Goal: Transaction & Acquisition: Purchase product/service

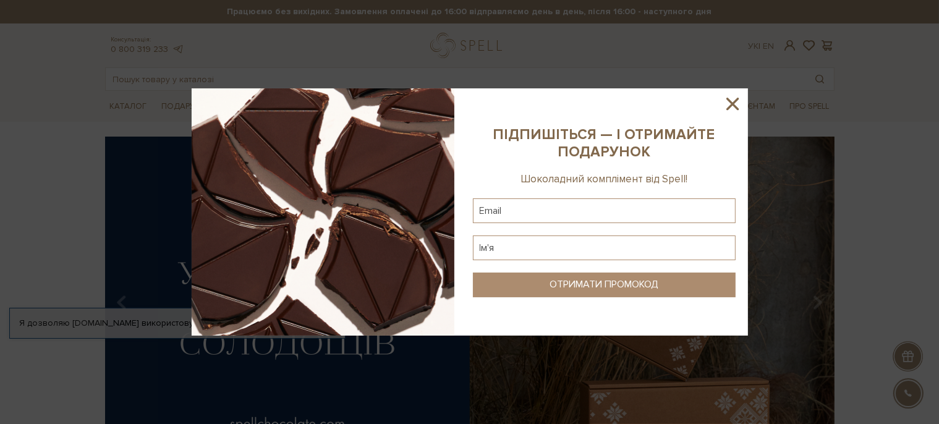
click at [733, 106] on icon at bounding box center [732, 103] width 21 height 21
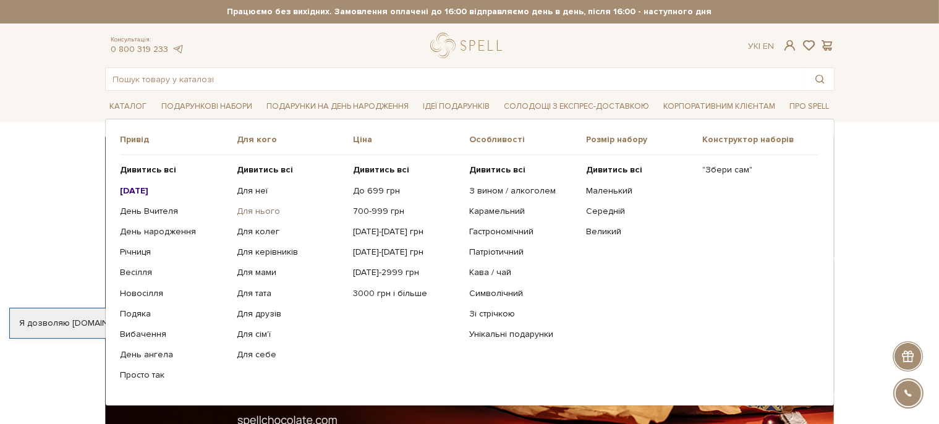
click at [259, 207] on link "Для нього" at bounding box center [290, 211] width 107 height 11
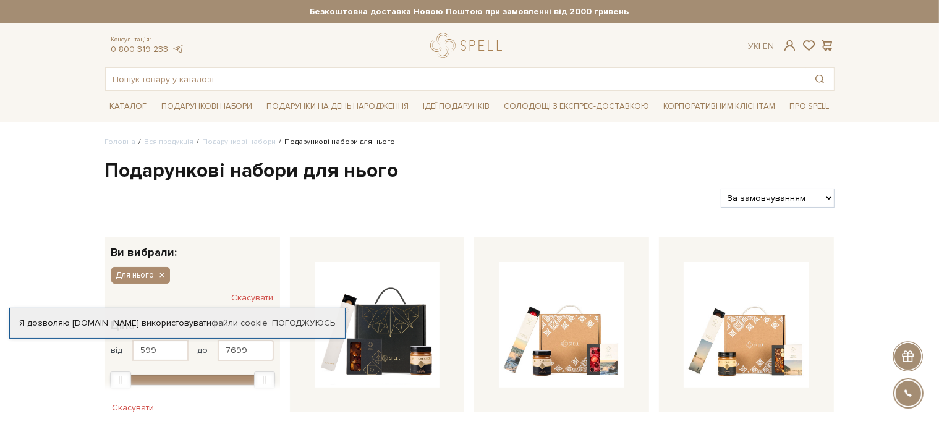
click at [365, 39] on div "Консультація: 0 800 319 233 Ук | En |" at bounding box center [470, 45] width 745 height 25
click at [452, 41] on link "logo" at bounding box center [468, 45] width 77 height 25
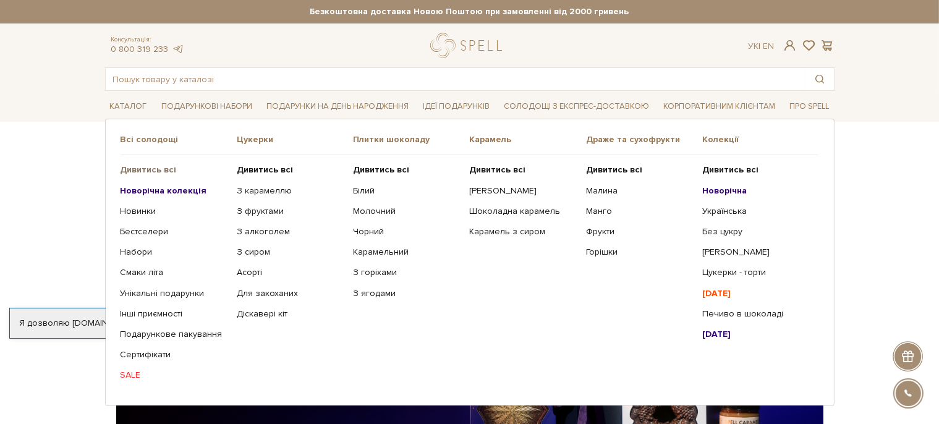
click at [145, 168] on b "Дивитись всі" at bounding box center [149, 169] width 56 height 11
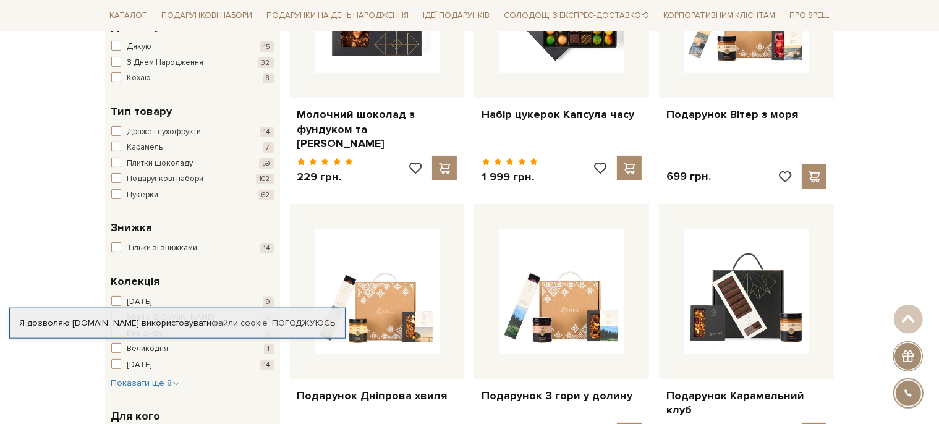
scroll to position [327, 0]
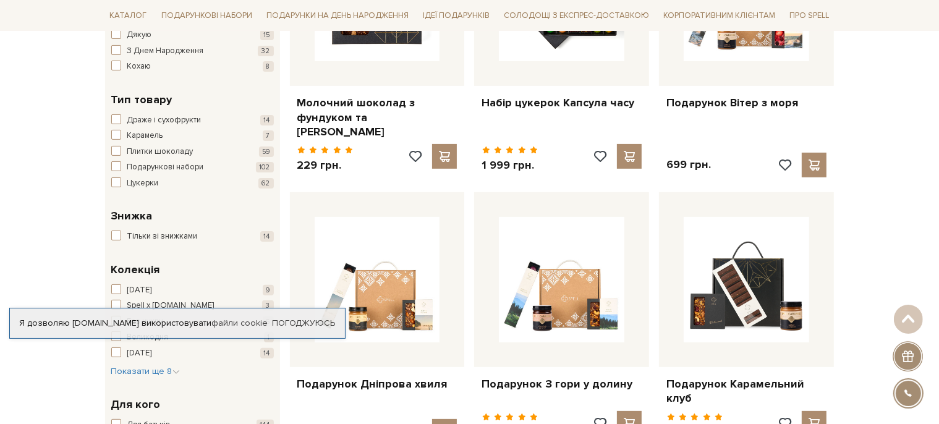
click at [66, 328] on div "Я дозволяю spellchocolate.com використовувати файли cookie" at bounding box center [177, 323] width 335 height 11
drag, startPoint x: 322, startPoint y: 323, endPoint x: 314, endPoint y: 323, distance: 8.0
click at [320, 323] on link "Погоджуюсь" at bounding box center [303, 323] width 63 height 11
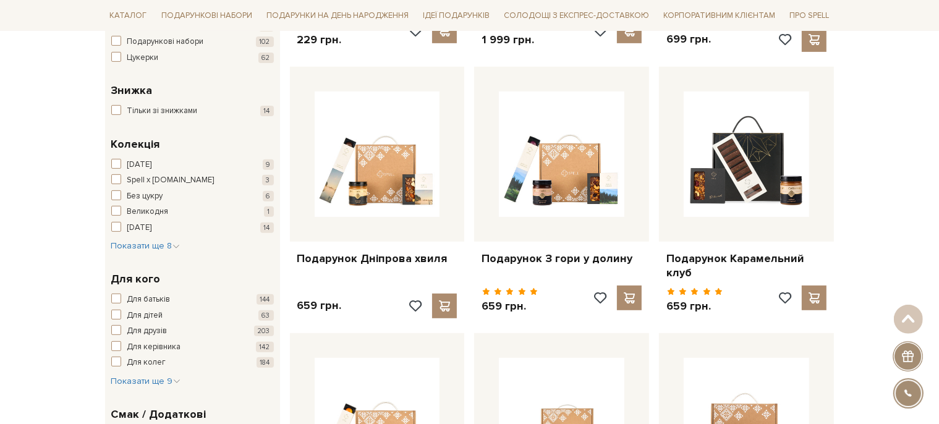
scroll to position [457, 0]
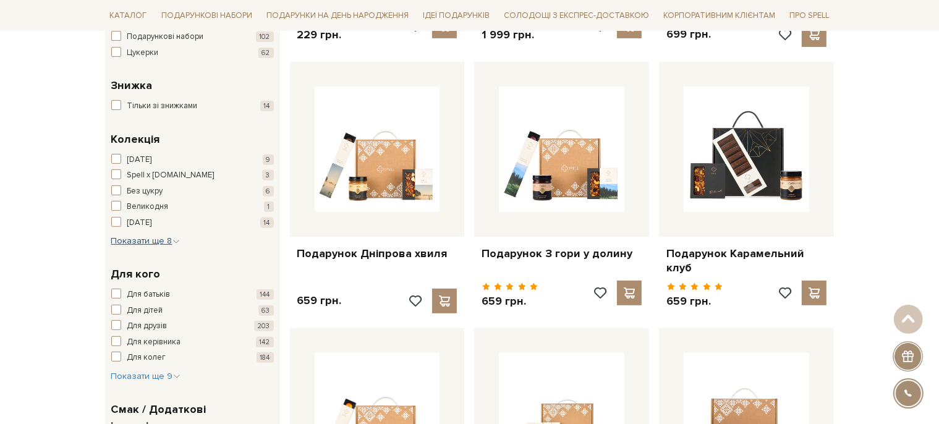
click at [162, 239] on span "Показати ще 8" at bounding box center [145, 241] width 69 height 11
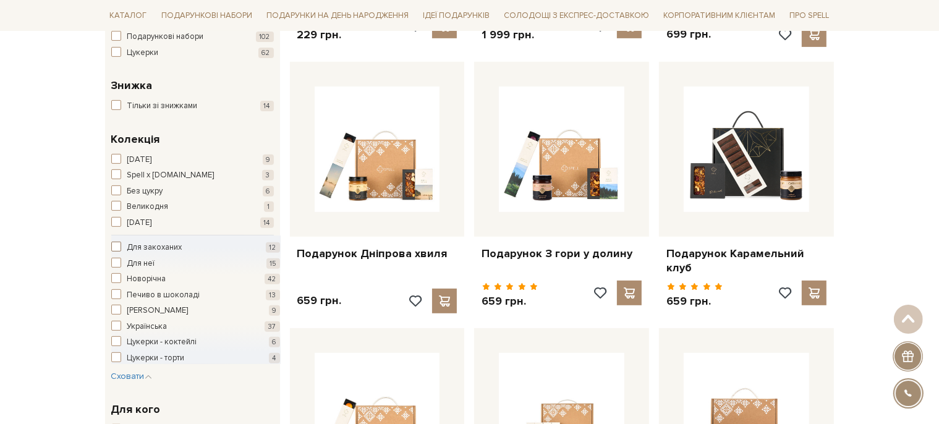
click at [117, 246] on span "button" at bounding box center [116, 247] width 10 height 10
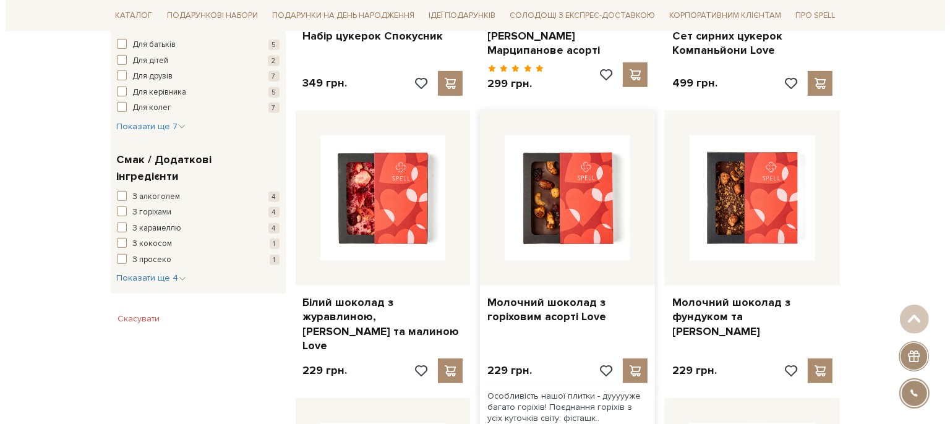
scroll to position [664, 0]
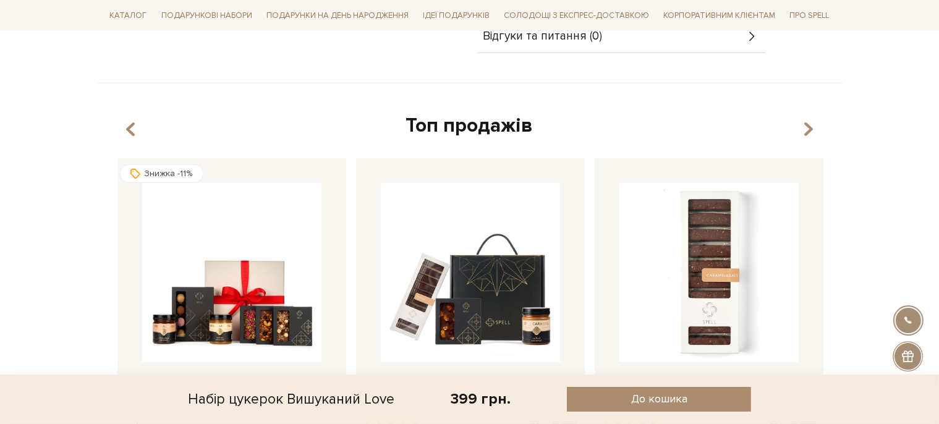
scroll to position [1044, 0]
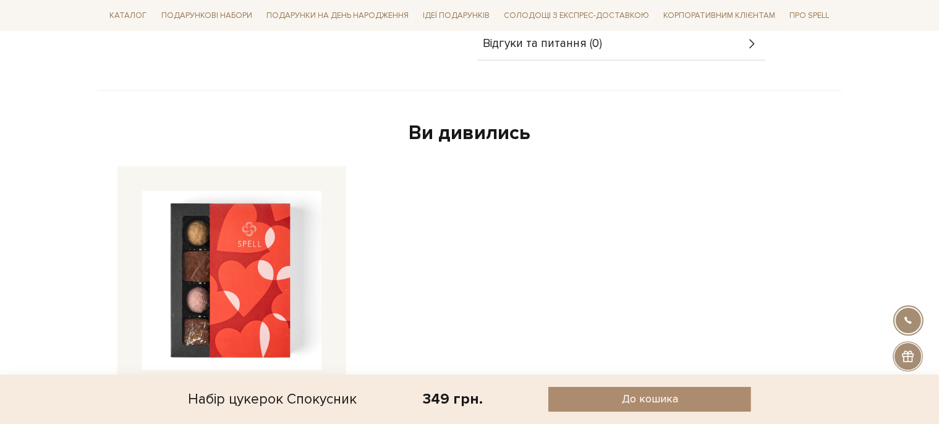
scroll to position [980, 0]
